Goal: Communication & Community: Answer question/provide support

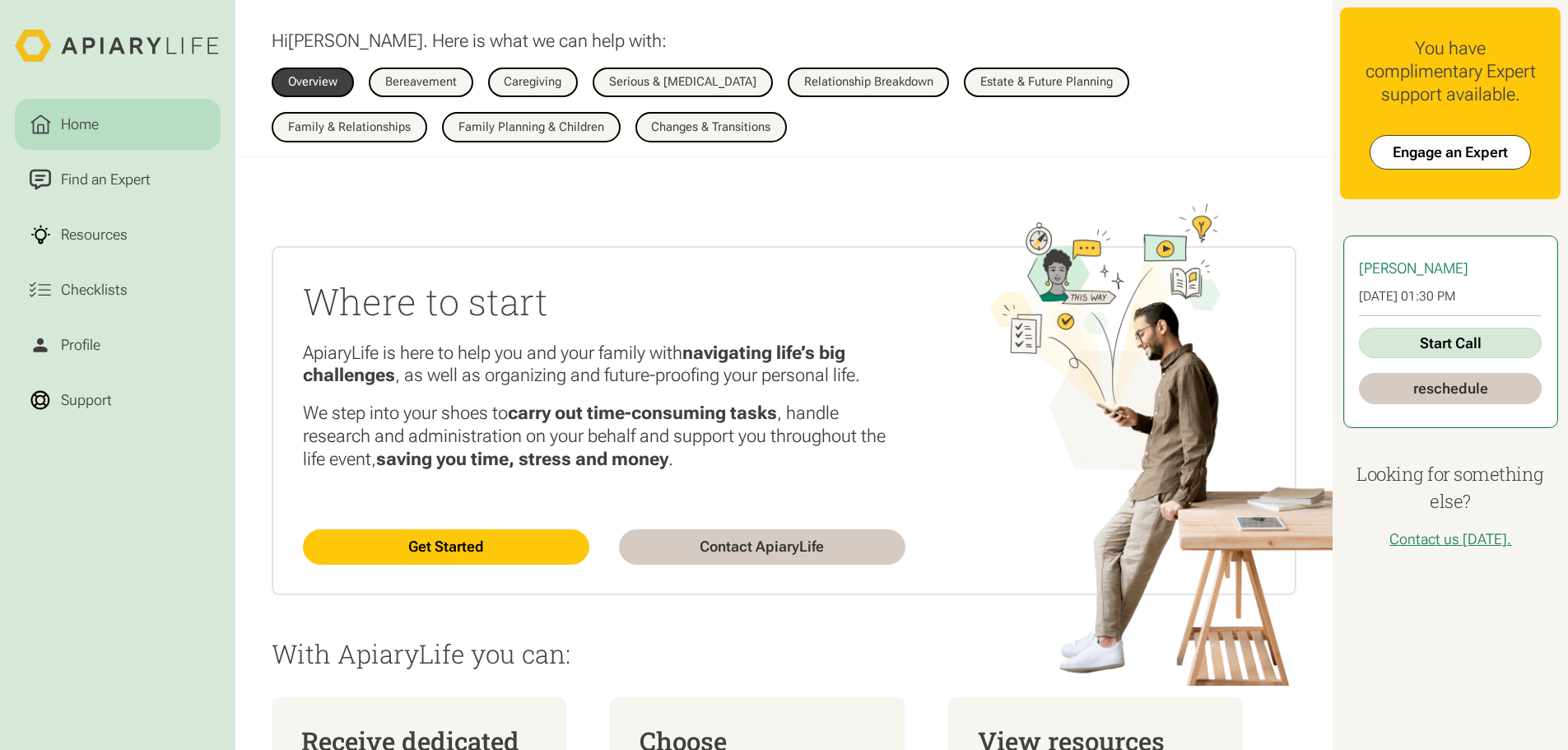
click at [1455, 349] on link "Start Call" at bounding box center [1450, 343] width 182 height 31
click at [1431, 347] on link "Start Call" at bounding box center [1450, 343] width 182 height 31
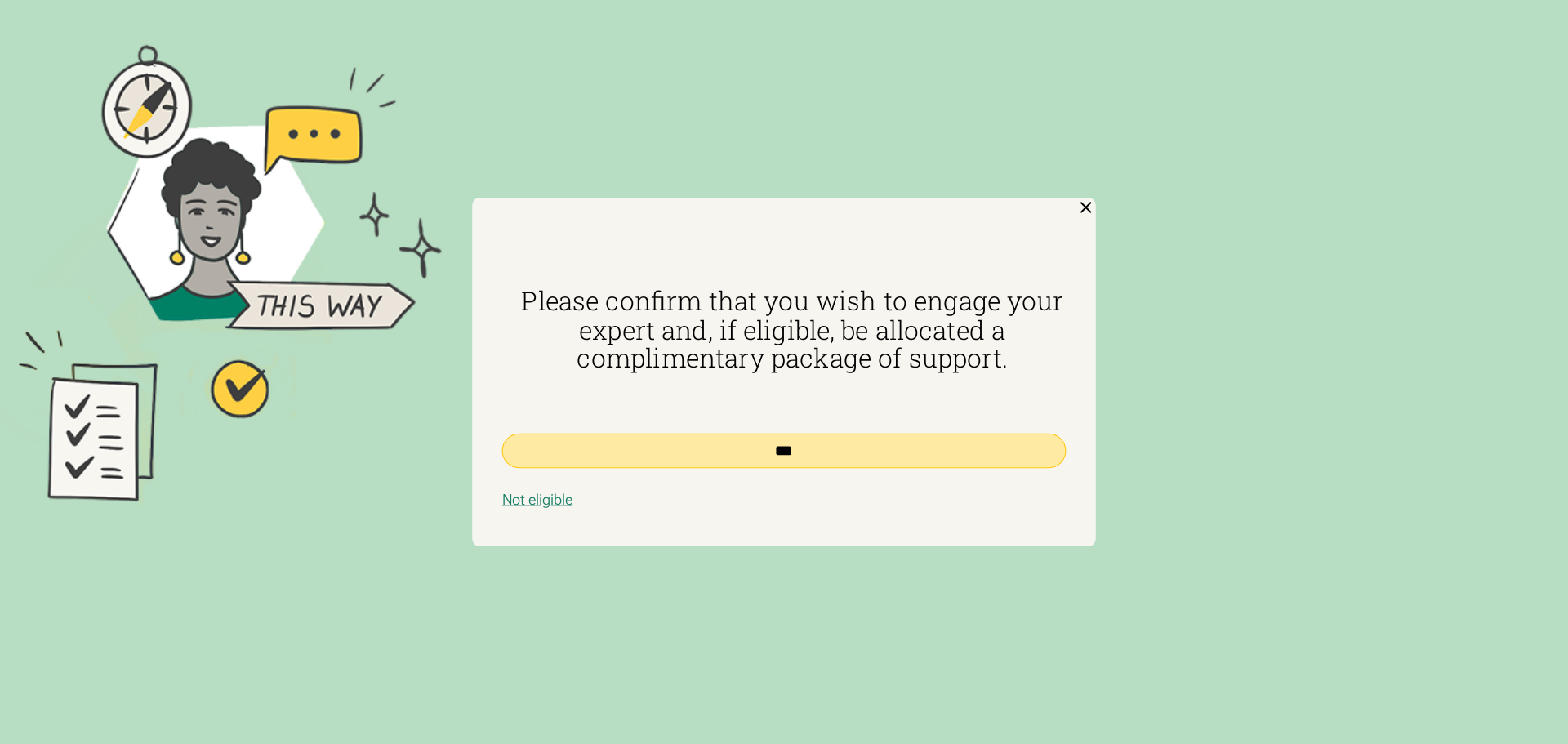
click at [974, 442] on input "***" at bounding box center [784, 450] width 565 height 35
